Goal: Task Accomplishment & Management: Use online tool/utility

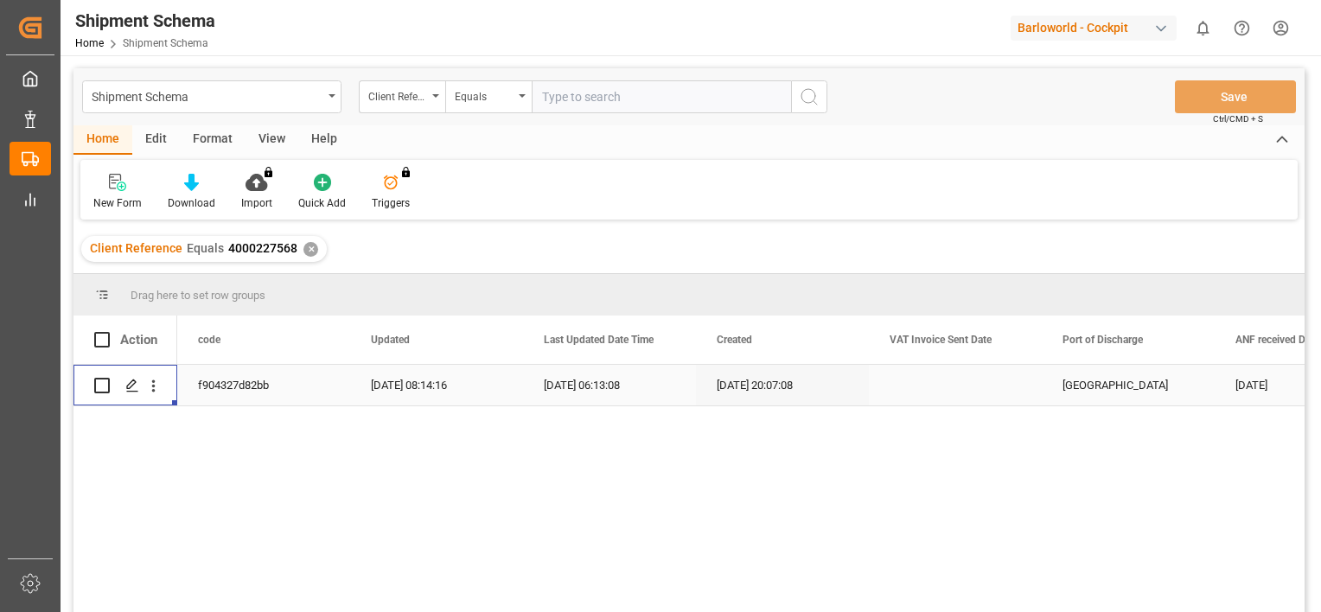
click at [571, 99] on input "text" at bounding box center [661, 96] width 259 height 33
paste input "4000229361"
type input "4000229361"
click at [809, 97] on icon "search button" at bounding box center [809, 96] width 21 height 21
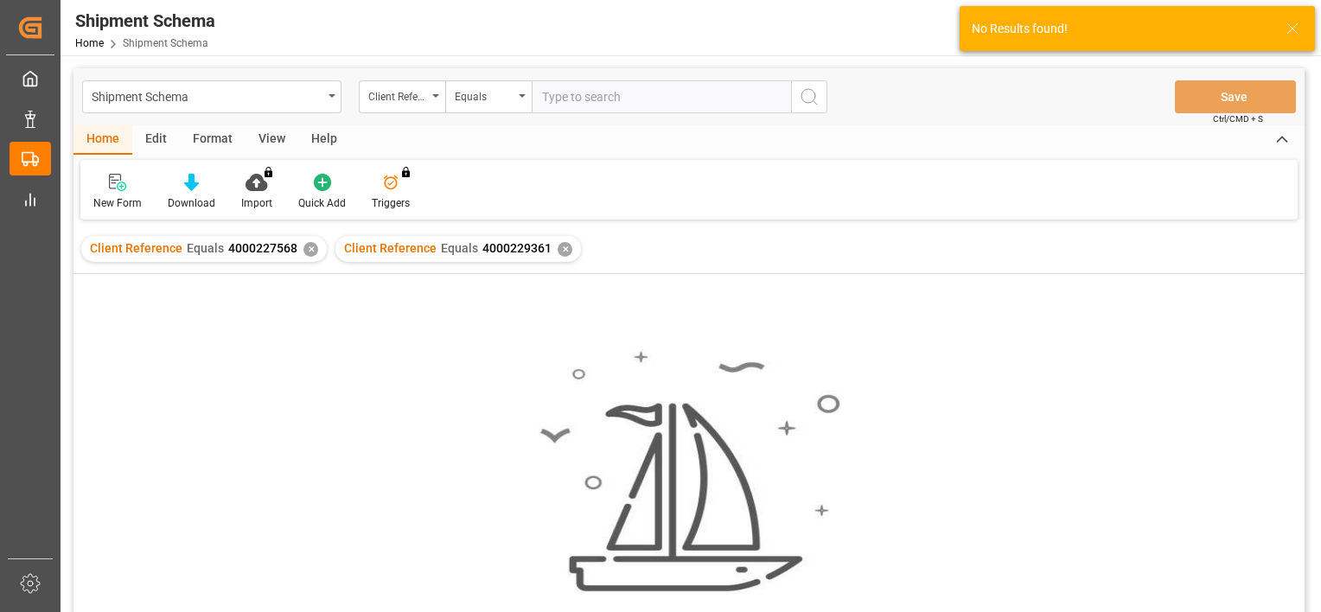
click at [304, 248] on div "✕" at bounding box center [311, 249] width 15 height 15
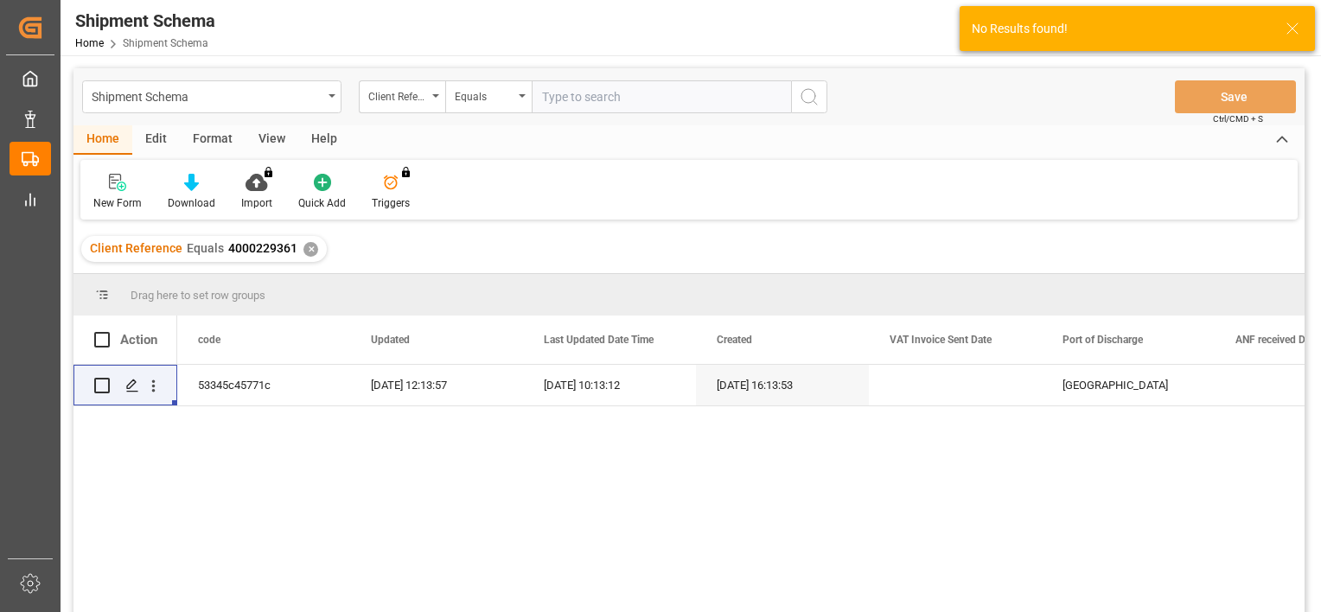
click at [304, 248] on div "✕" at bounding box center [311, 249] width 15 height 15
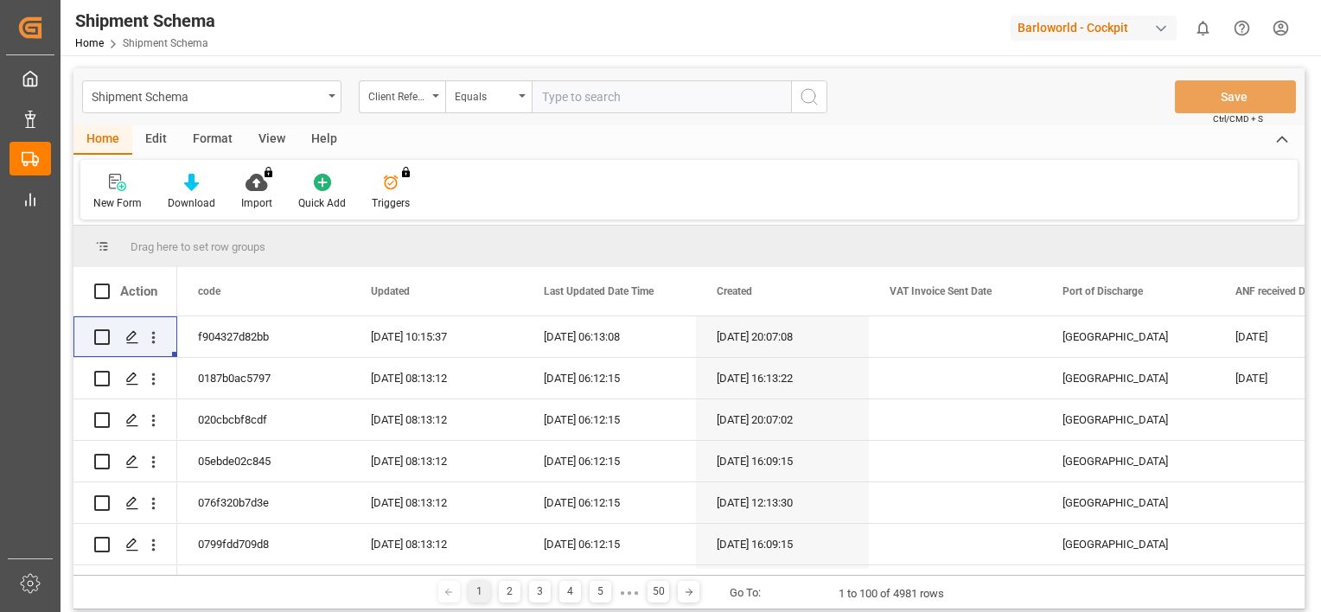
click at [630, 80] on input "text" at bounding box center [661, 96] width 259 height 33
paste input "4000229361"
type input "4000229361"
click at [821, 93] on button "search button" at bounding box center [809, 96] width 36 height 33
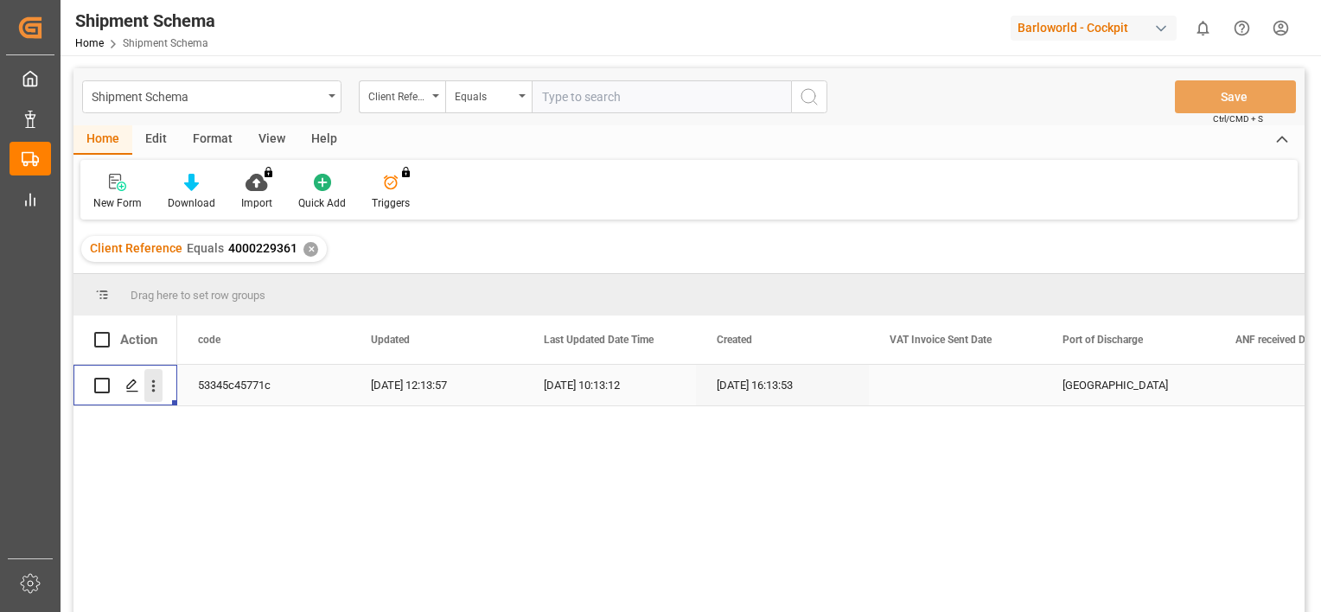
click at [156, 394] on icon "open menu" at bounding box center [153, 386] width 18 height 18
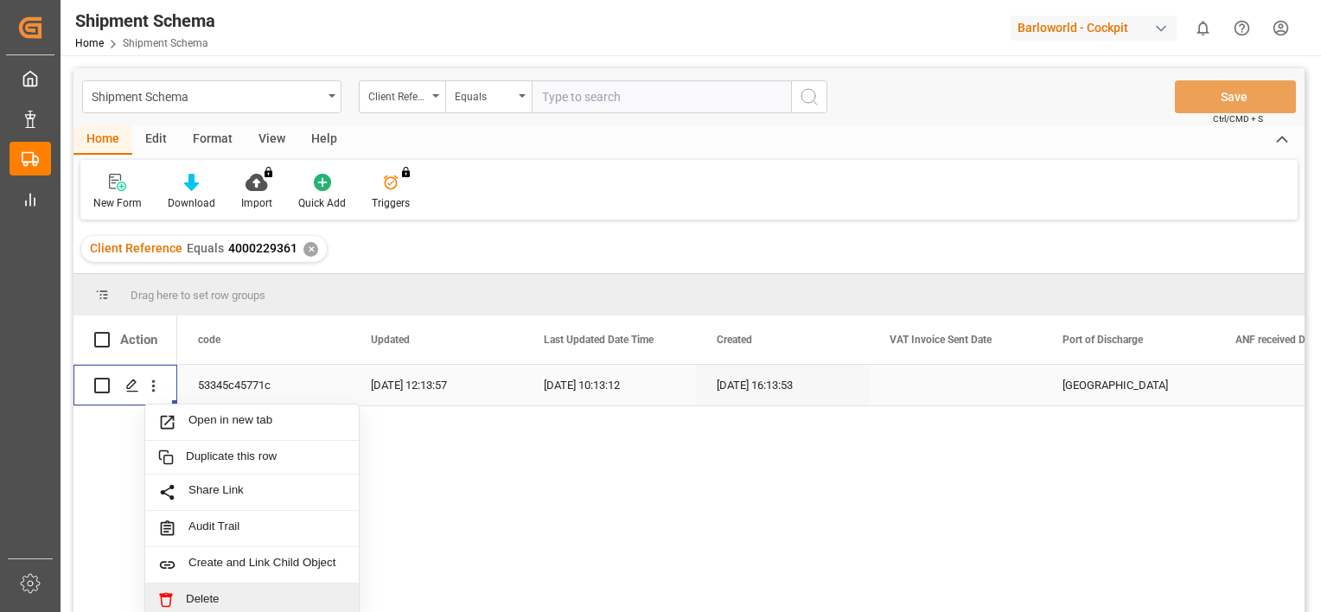
click at [218, 595] on span "Delete" at bounding box center [266, 600] width 160 height 16
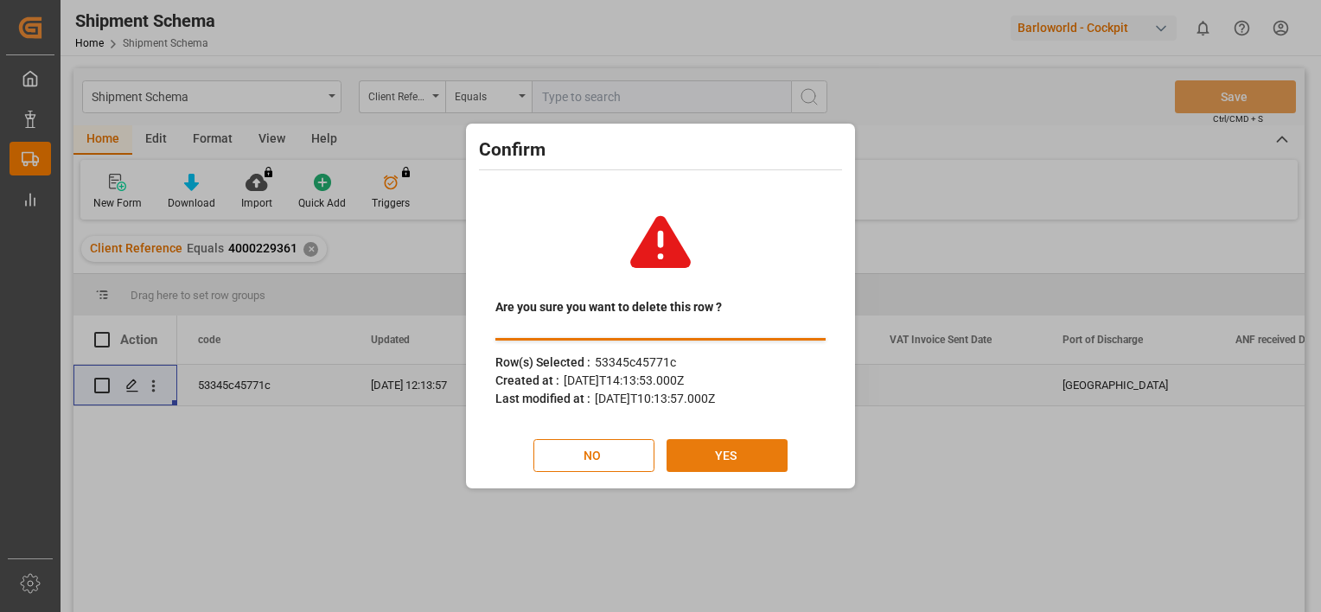
click at [726, 458] on button "YES" at bounding box center [727, 455] width 121 height 33
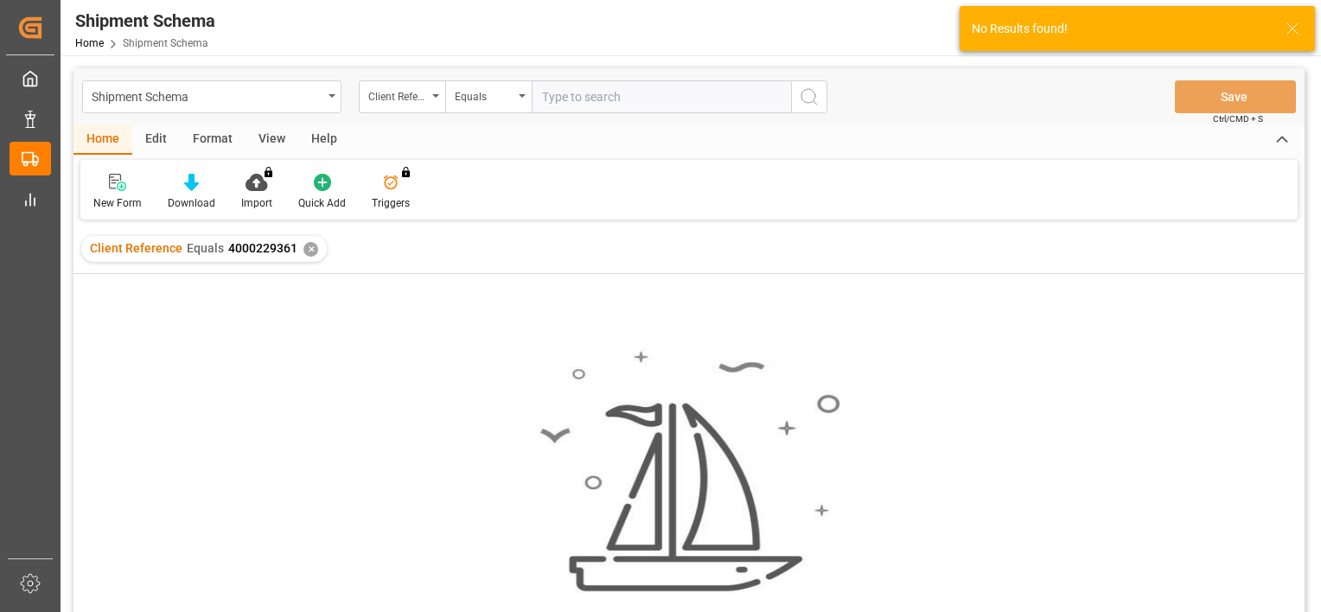
click at [311, 247] on div "✕" at bounding box center [311, 249] width 15 height 15
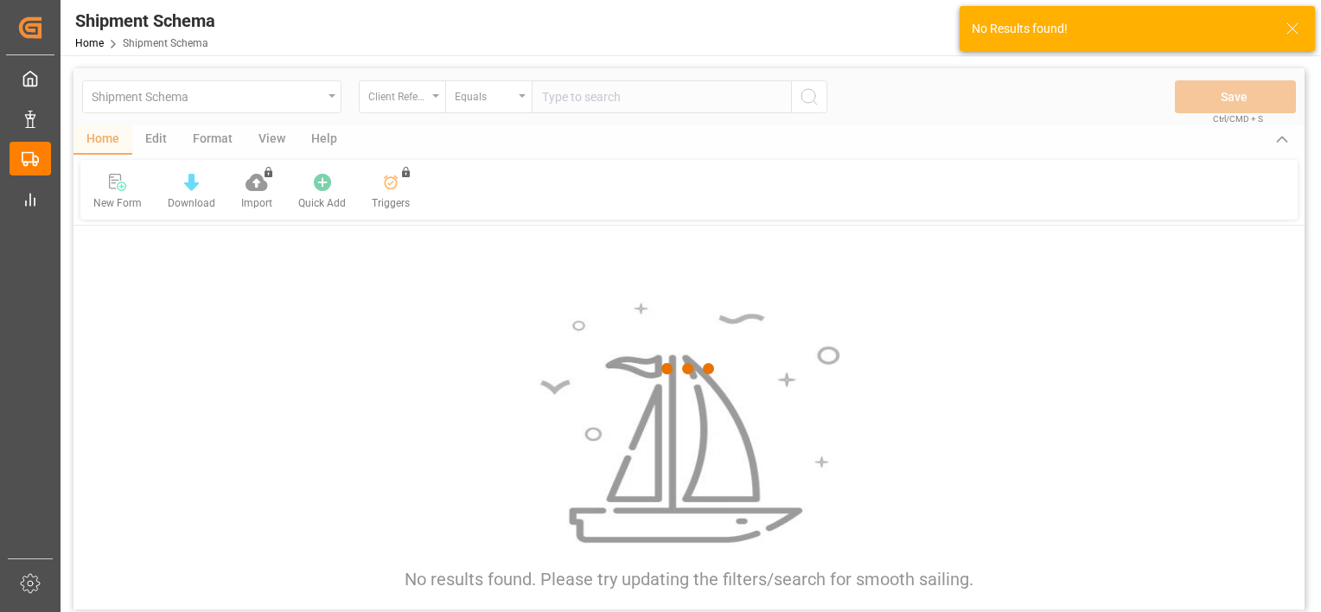
click at [613, 102] on div at bounding box center [689, 369] width 1231 height 602
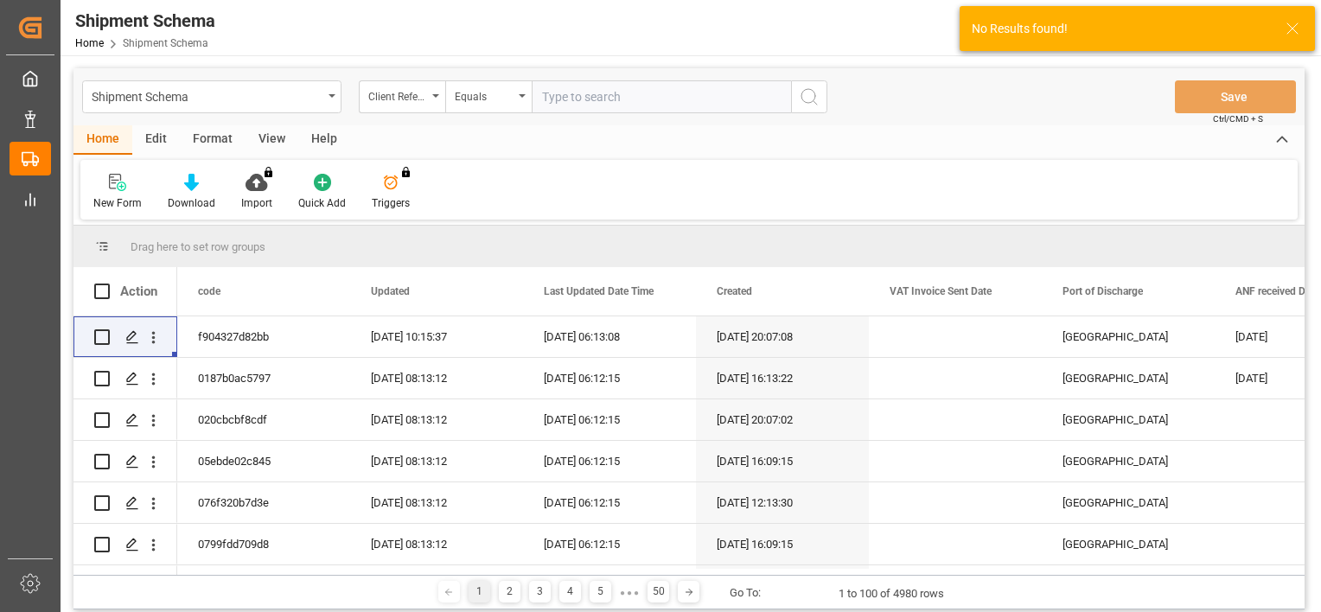
click at [613, 102] on input "text" at bounding box center [661, 96] width 259 height 33
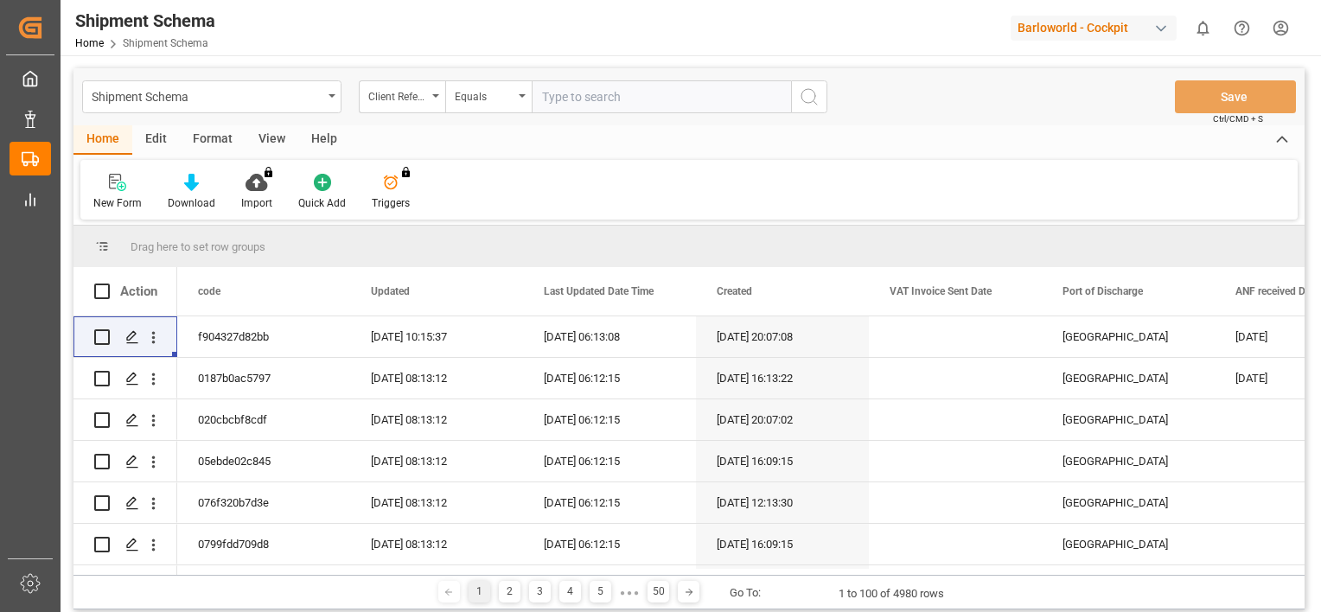
paste input "4000229363"
type input "4000229363"
click at [822, 95] on button "search button" at bounding box center [809, 96] width 36 height 33
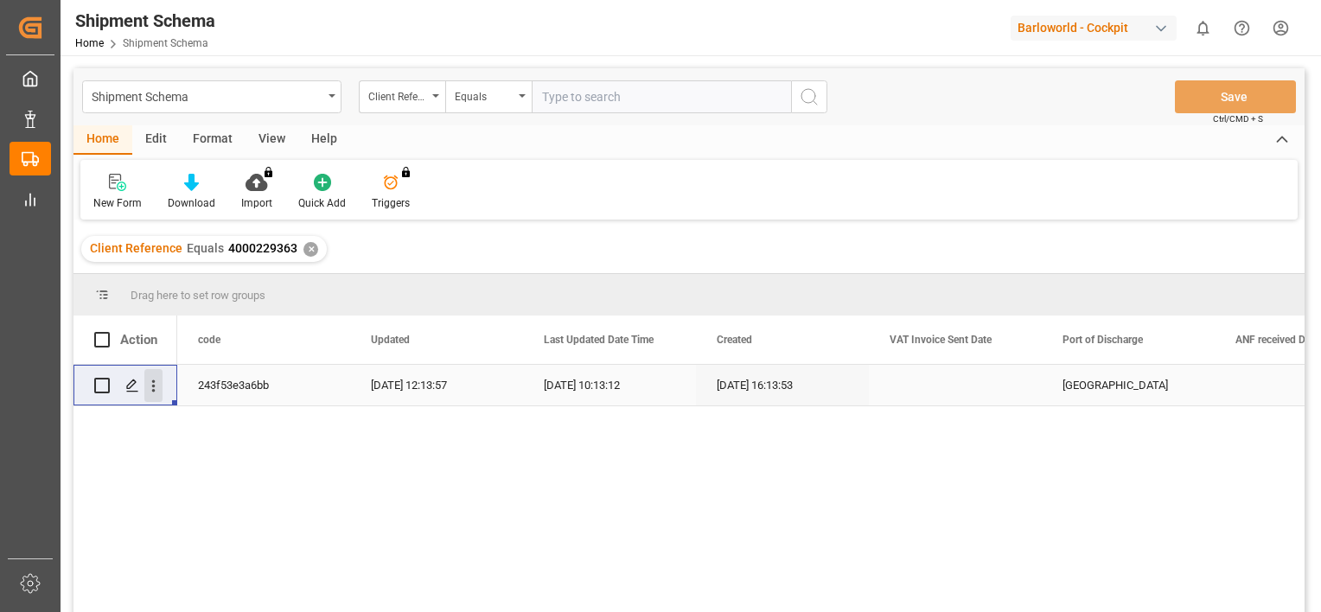
click at [150, 384] on icon "open menu" at bounding box center [153, 386] width 18 height 18
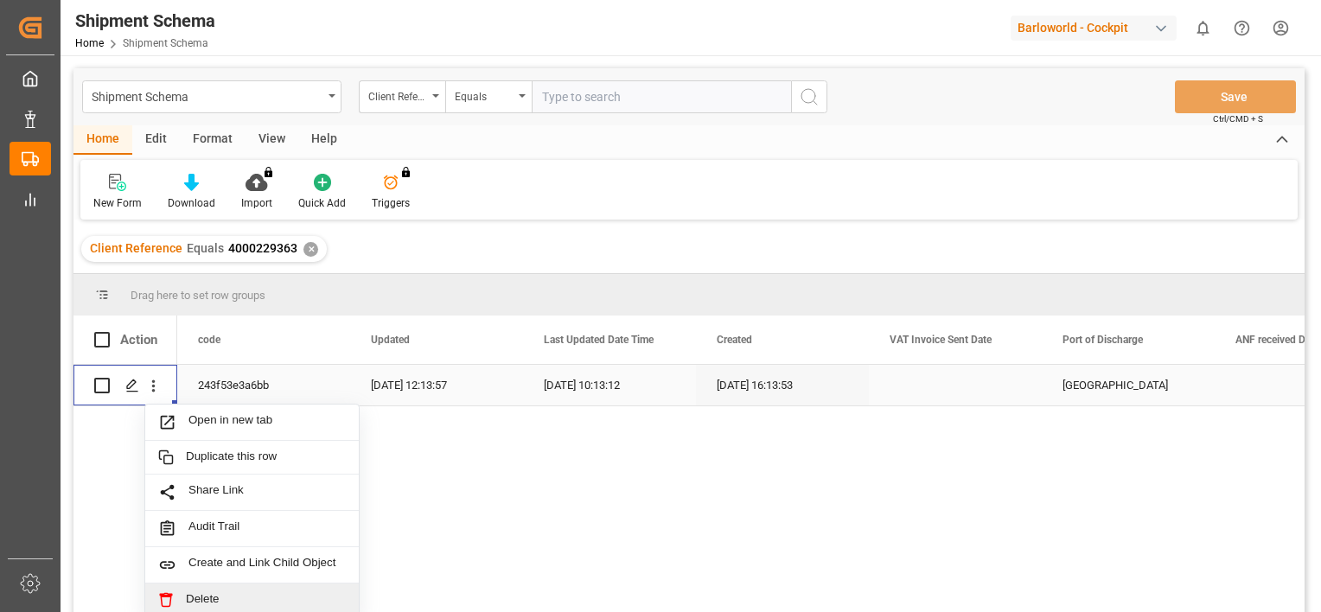
click at [221, 590] on div "Delete" at bounding box center [252, 601] width 214 height 34
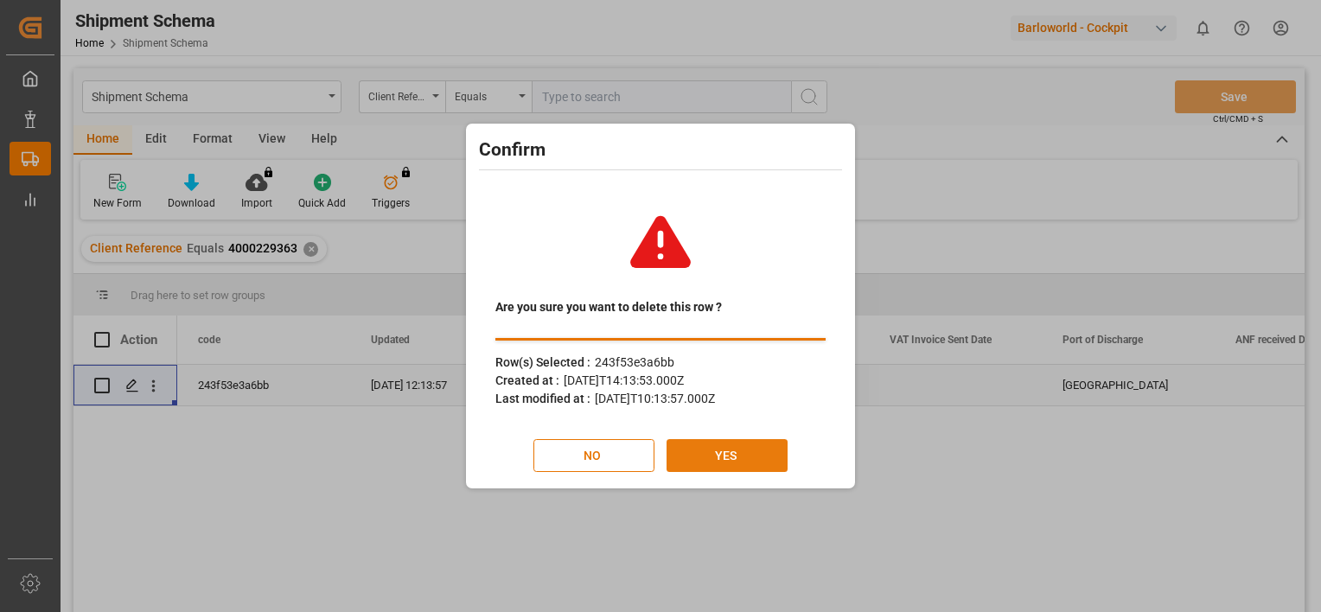
click at [754, 462] on button "YES" at bounding box center [727, 455] width 121 height 33
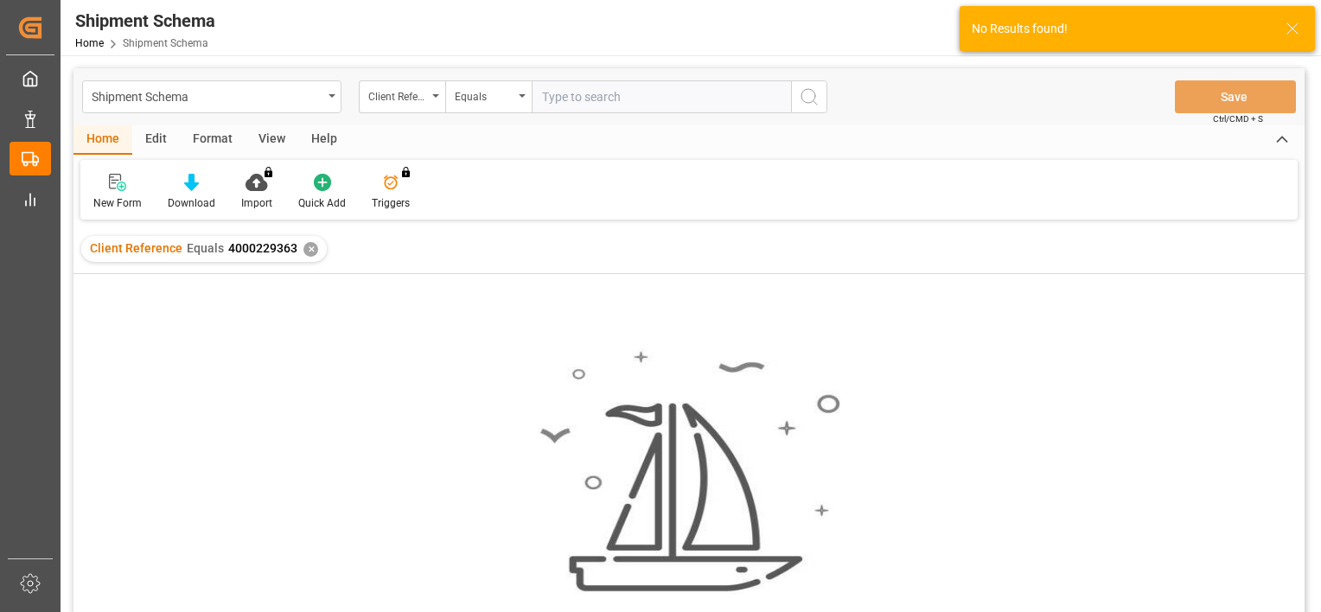
click at [308, 246] on div "✕" at bounding box center [311, 249] width 15 height 15
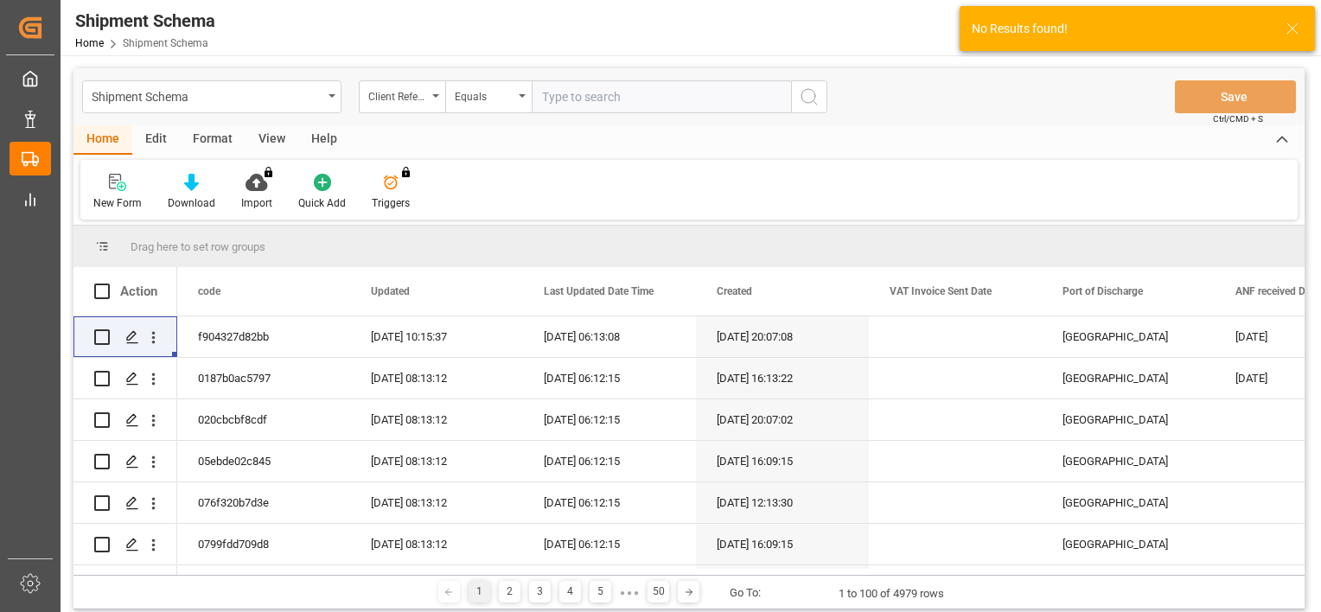
click at [591, 99] on input "text" at bounding box center [661, 96] width 259 height 33
paste input "4000229364"
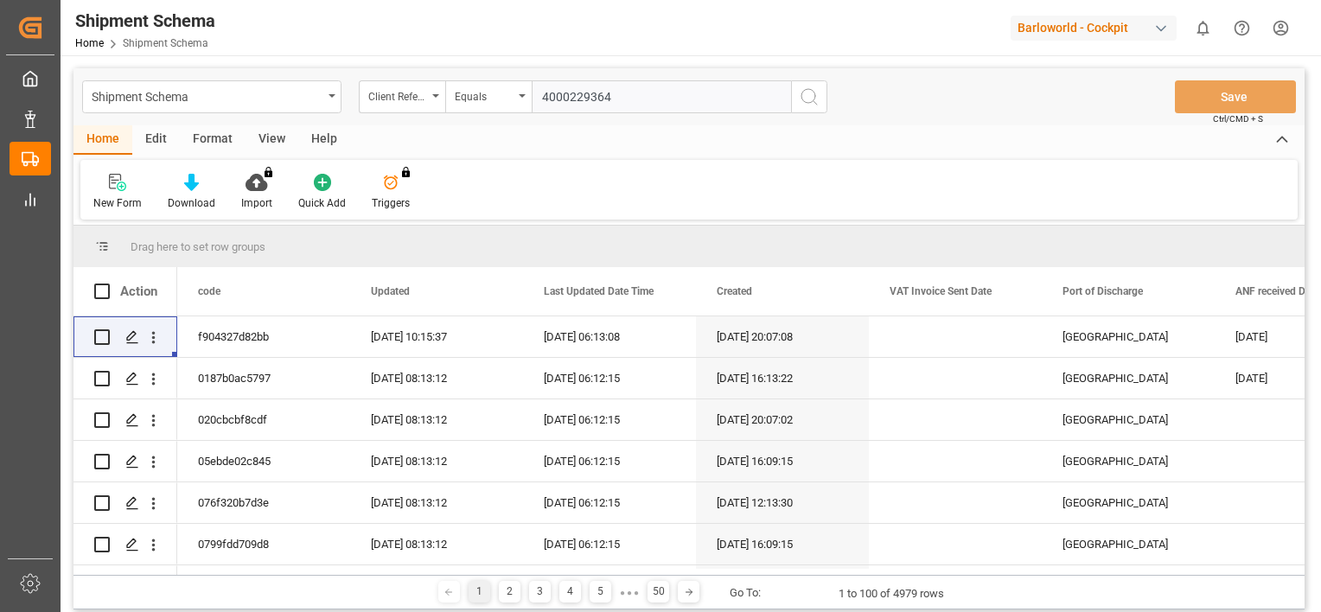
type input "4000229364"
click at [810, 98] on icon "search button" at bounding box center [809, 96] width 21 height 21
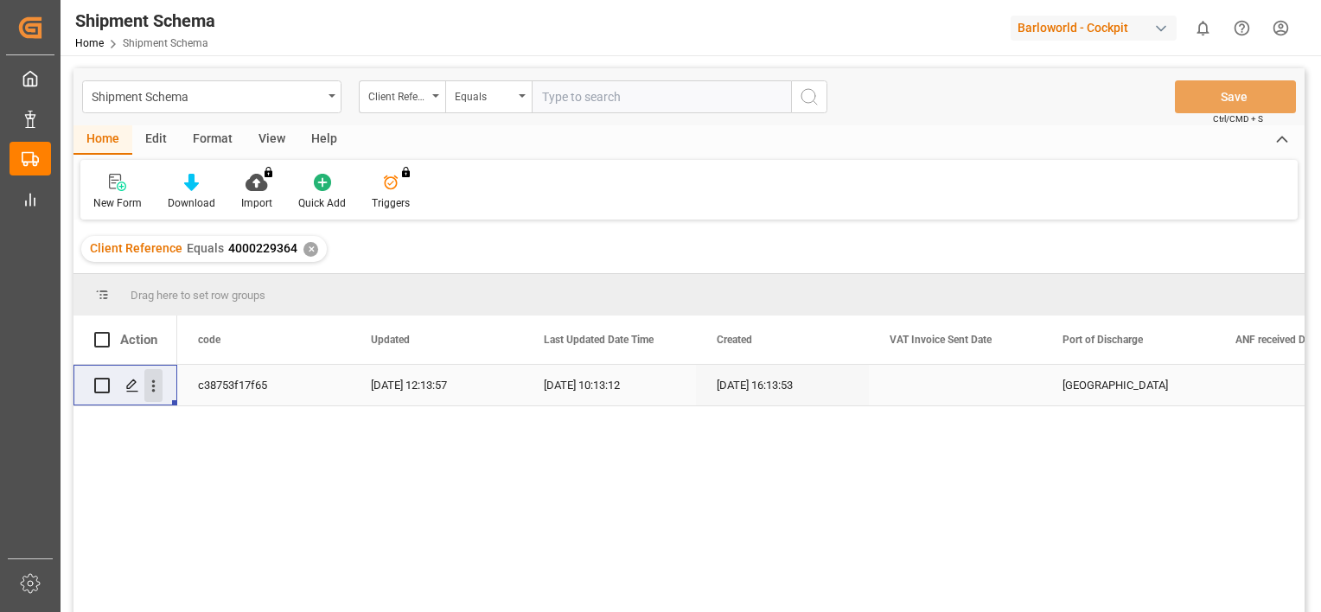
click at [146, 388] on icon "open menu" at bounding box center [153, 386] width 18 height 18
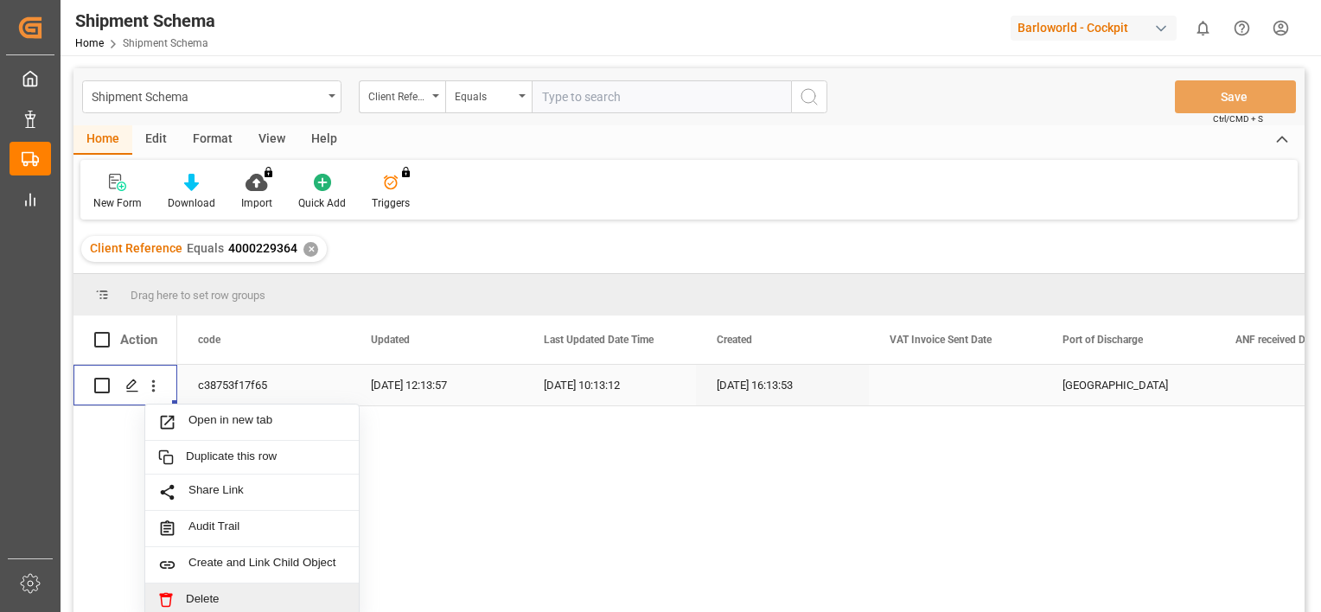
click at [221, 594] on span "Delete" at bounding box center [266, 600] width 160 height 16
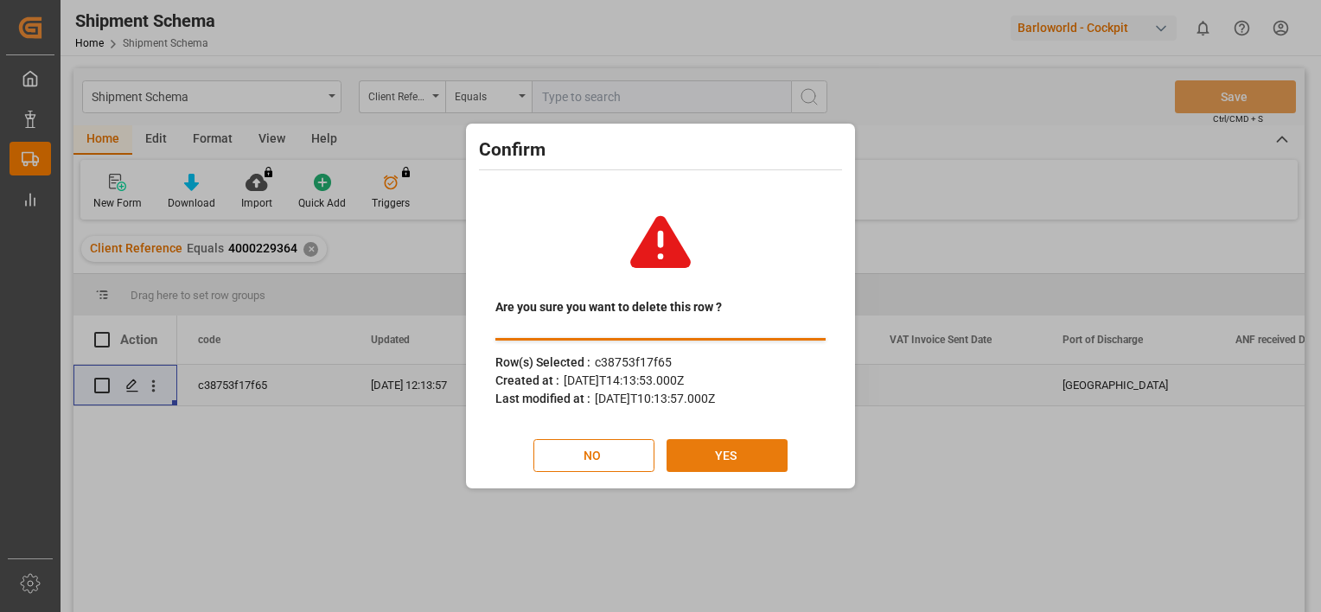
click at [777, 451] on button "YES" at bounding box center [727, 455] width 121 height 33
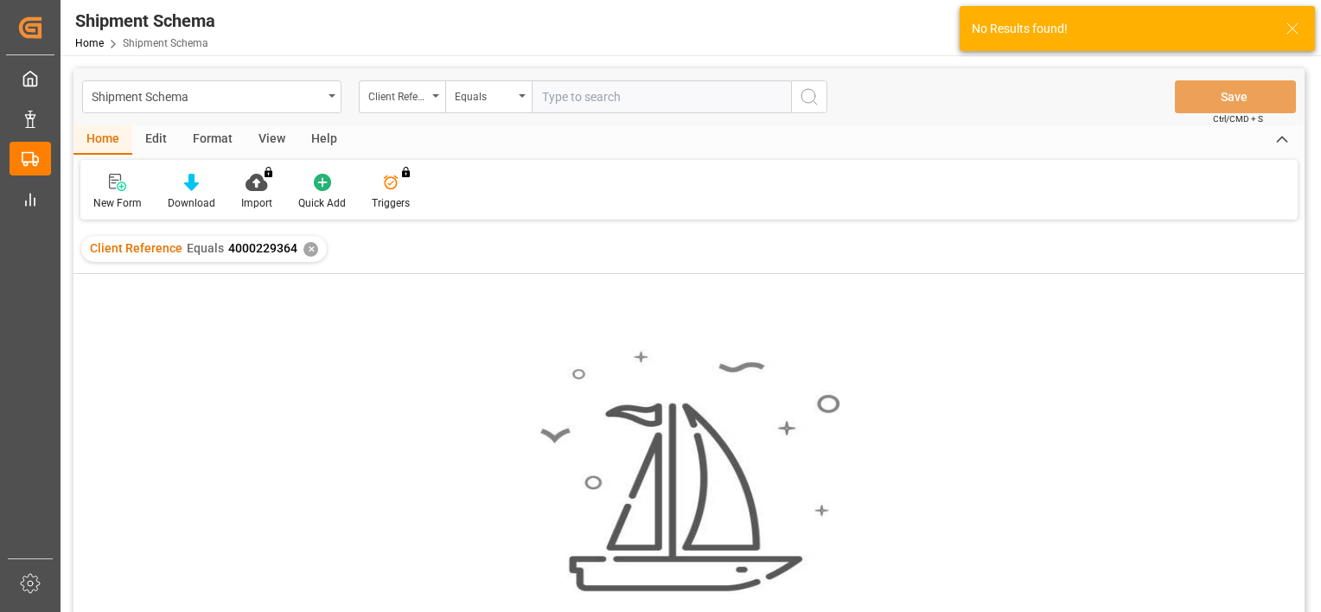
click at [311, 250] on div "✕" at bounding box center [311, 249] width 15 height 15
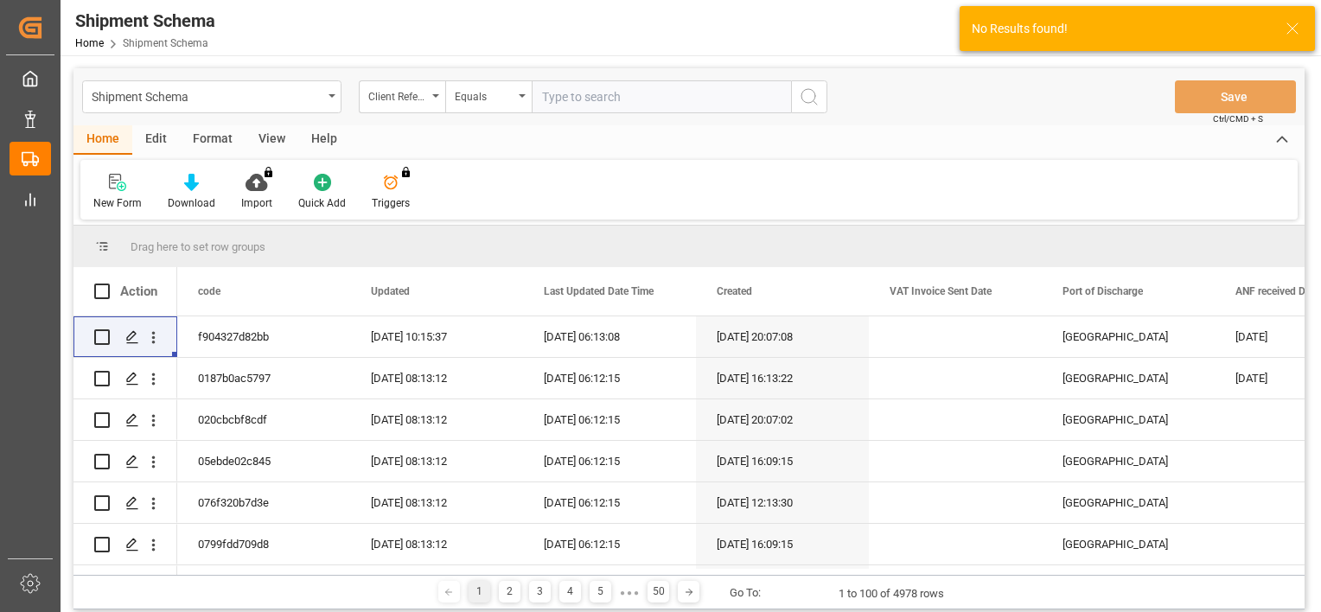
click at [589, 97] on input "text" at bounding box center [661, 96] width 259 height 33
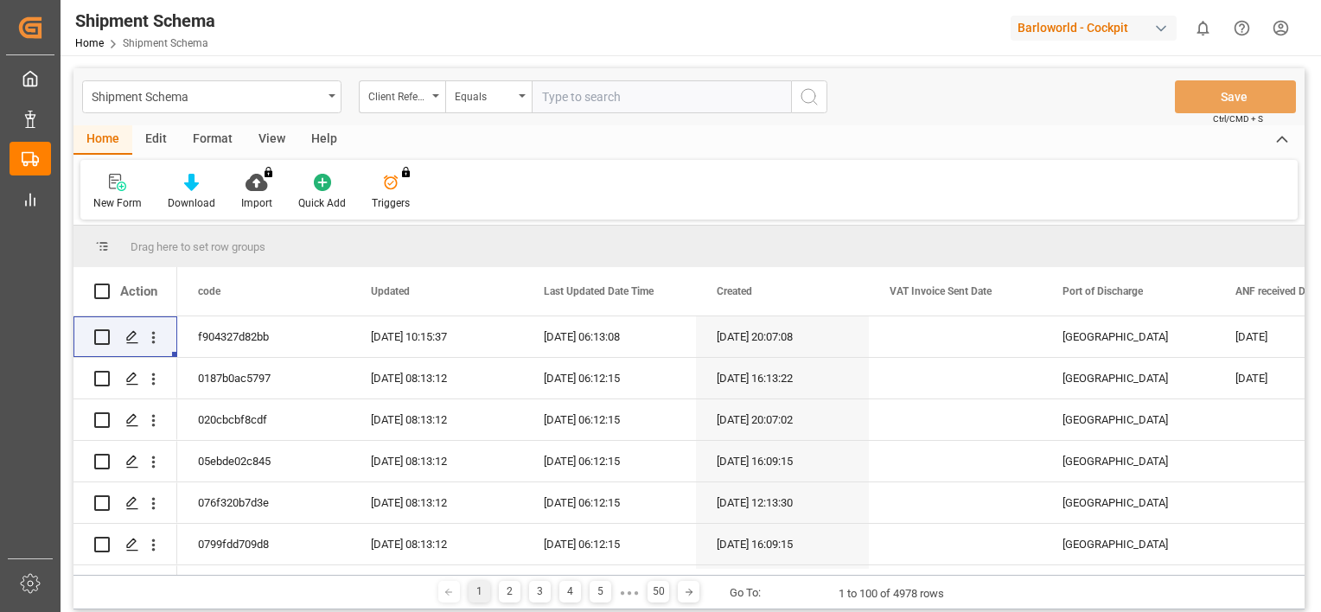
paste input "4000229365"
type input "4000229365"
click at [816, 93] on icon "search button" at bounding box center [809, 96] width 21 height 21
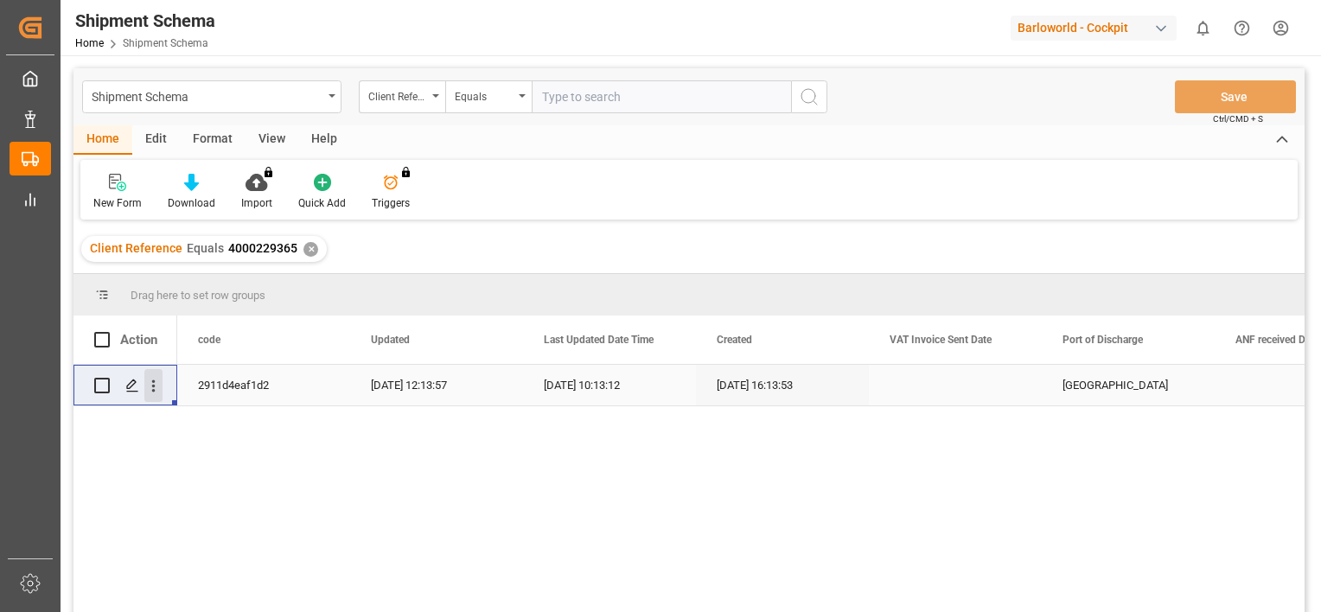
click at [155, 381] on icon "open menu" at bounding box center [153, 386] width 18 height 18
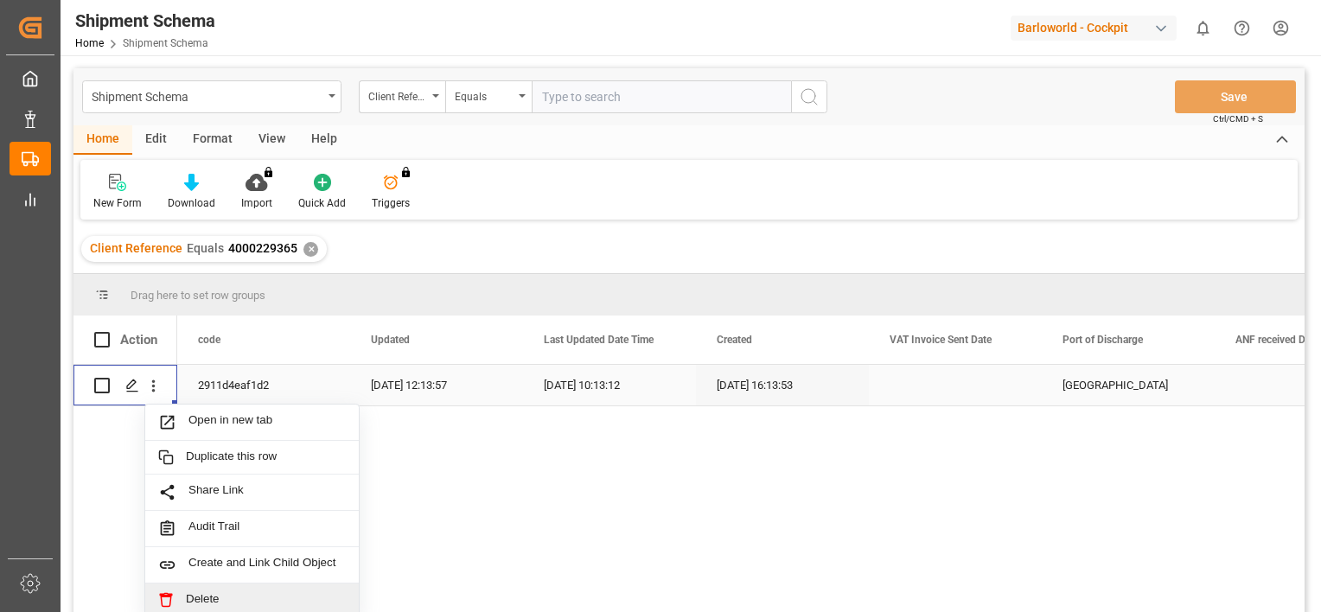
click at [207, 602] on span "Delete" at bounding box center [266, 600] width 160 height 16
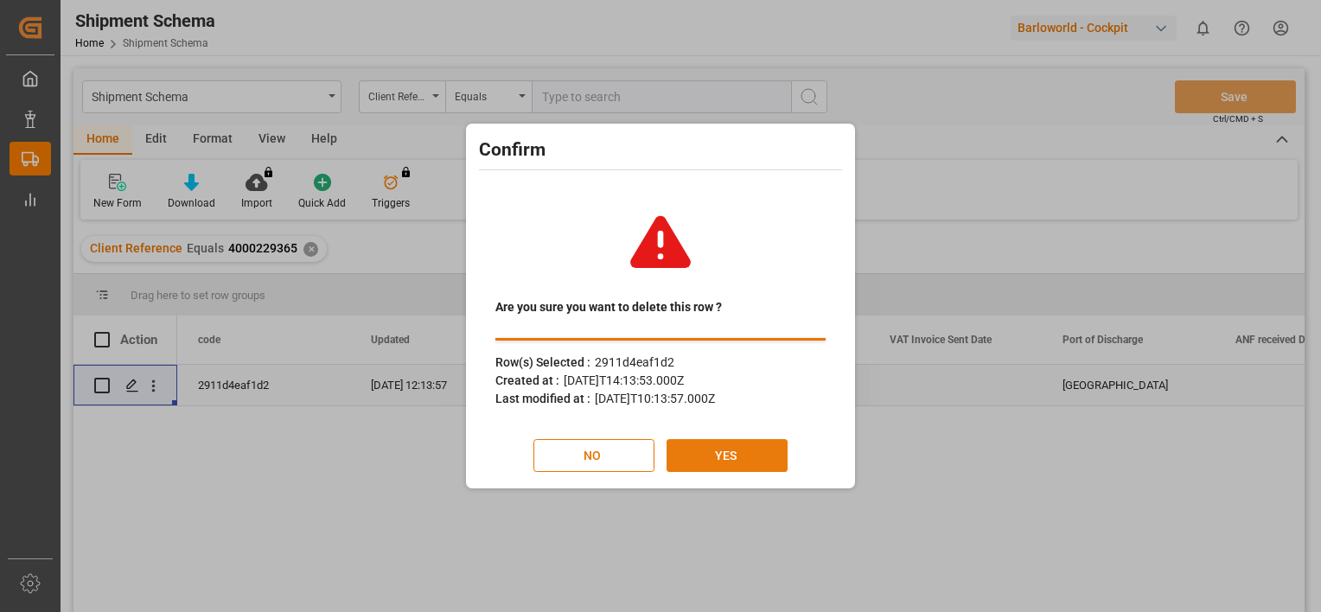
click at [735, 458] on button "YES" at bounding box center [727, 455] width 121 height 33
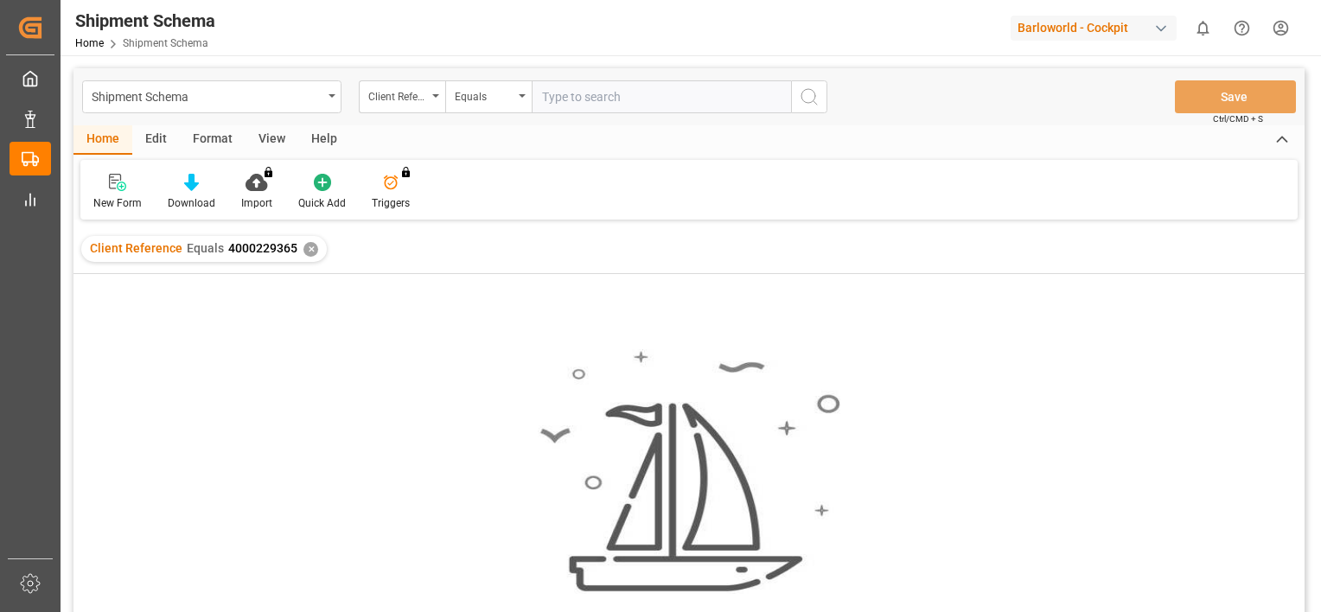
click at [311, 246] on div "✕" at bounding box center [311, 249] width 15 height 15
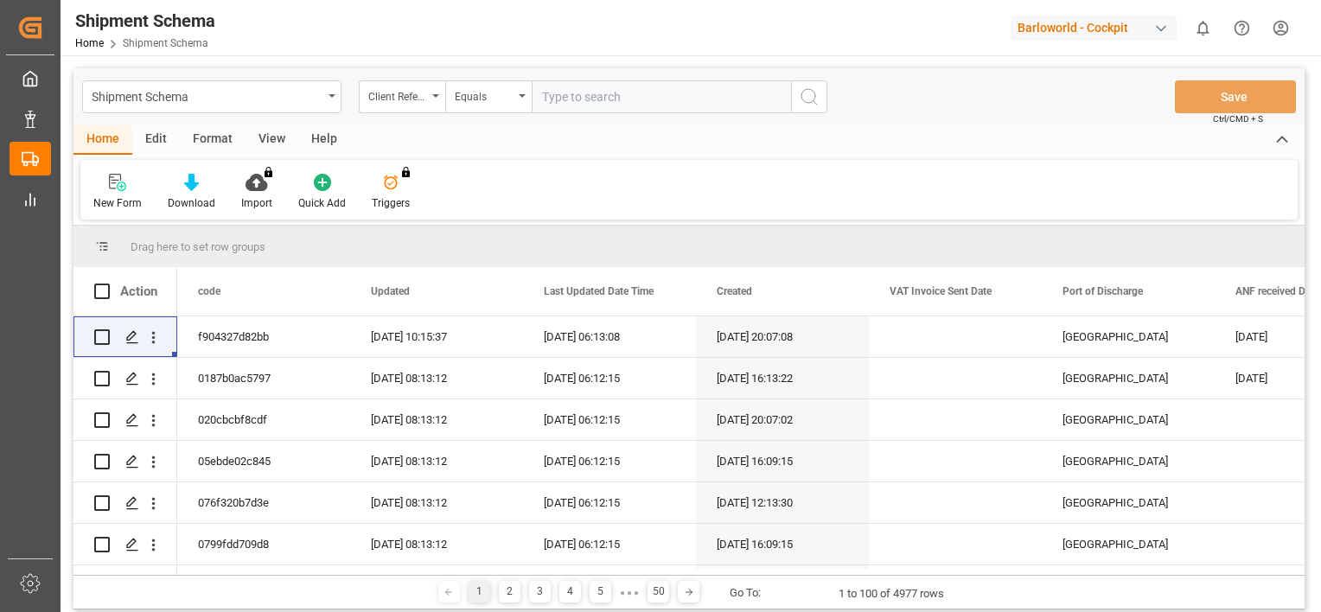
click at [607, 97] on input "text" at bounding box center [661, 96] width 259 height 33
paste input "4000229366"
type input "4000229366"
click at [807, 97] on icon "search button" at bounding box center [809, 96] width 21 height 21
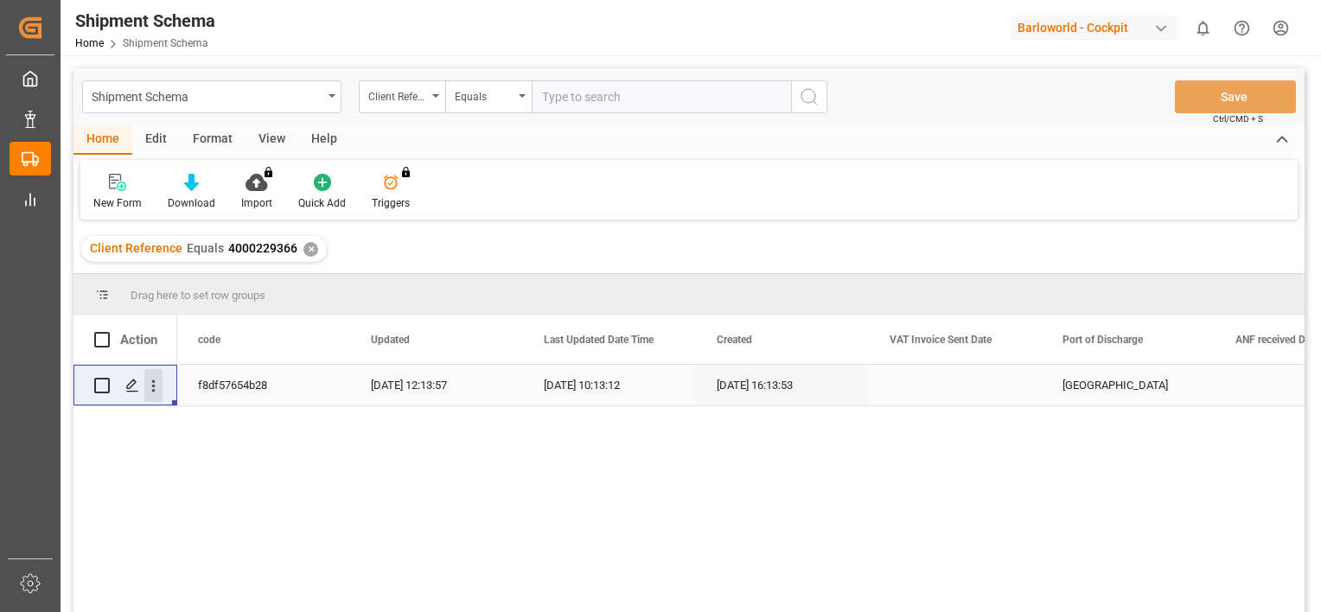
click at [156, 383] on icon "open menu" at bounding box center [153, 386] width 18 height 18
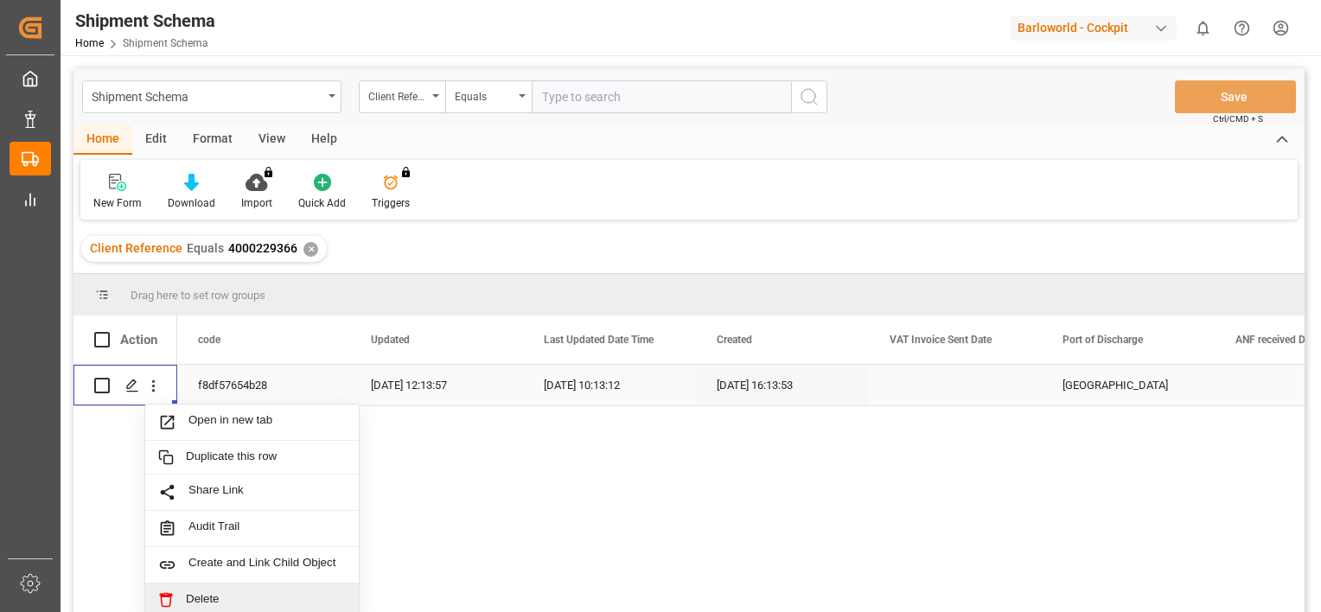
click at [195, 598] on span "Delete" at bounding box center [266, 600] width 160 height 16
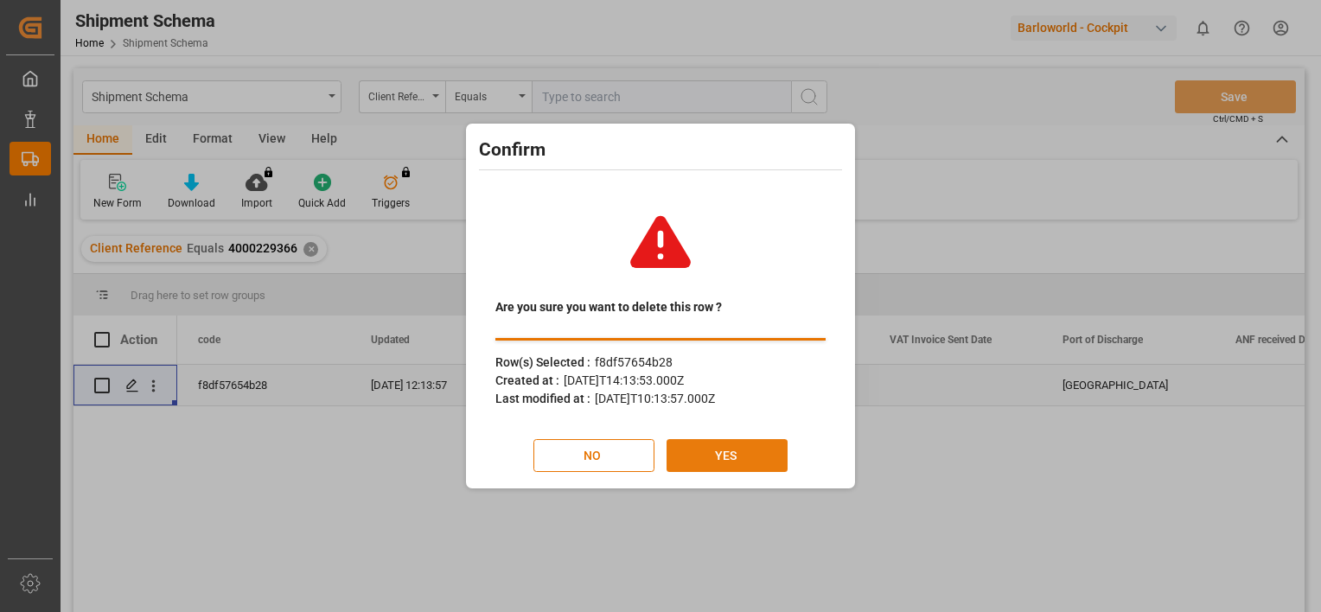
click at [728, 448] on button "YES" at bounding box center [727, 455] width 121 height 33
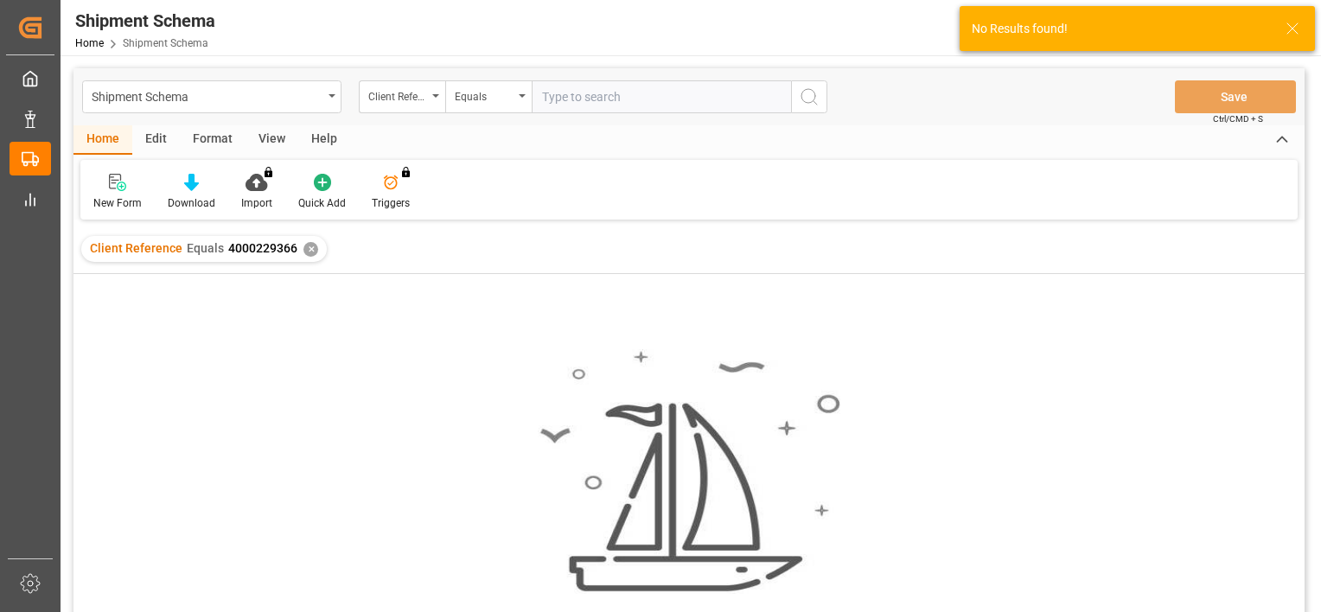
click at [300, 249] on div "Client Reference Equals 4000229366 ✕" at bounding box center [204, 249] width 246 height 26
click at [310, 249] on div "✕" at bounding box center [311, 249] width 15 height 15
